Goal: Find specific page/section

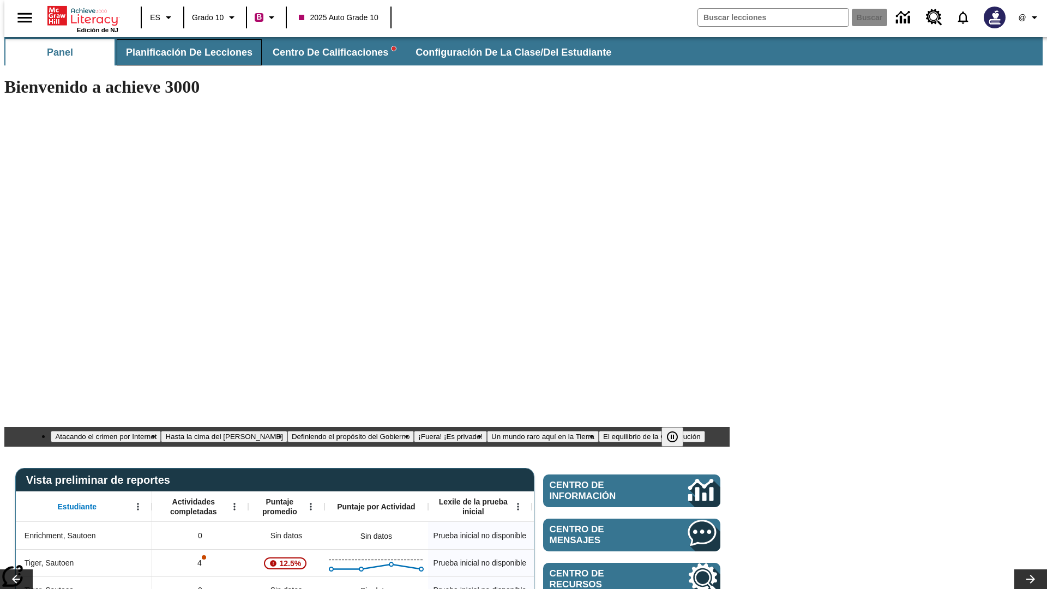
click at [183, 52] on span "Planificación de lecciones" at bounding box center [189, 52] width 126 height 13
